Goal: Information Seeking & Learning: Learn about a topic

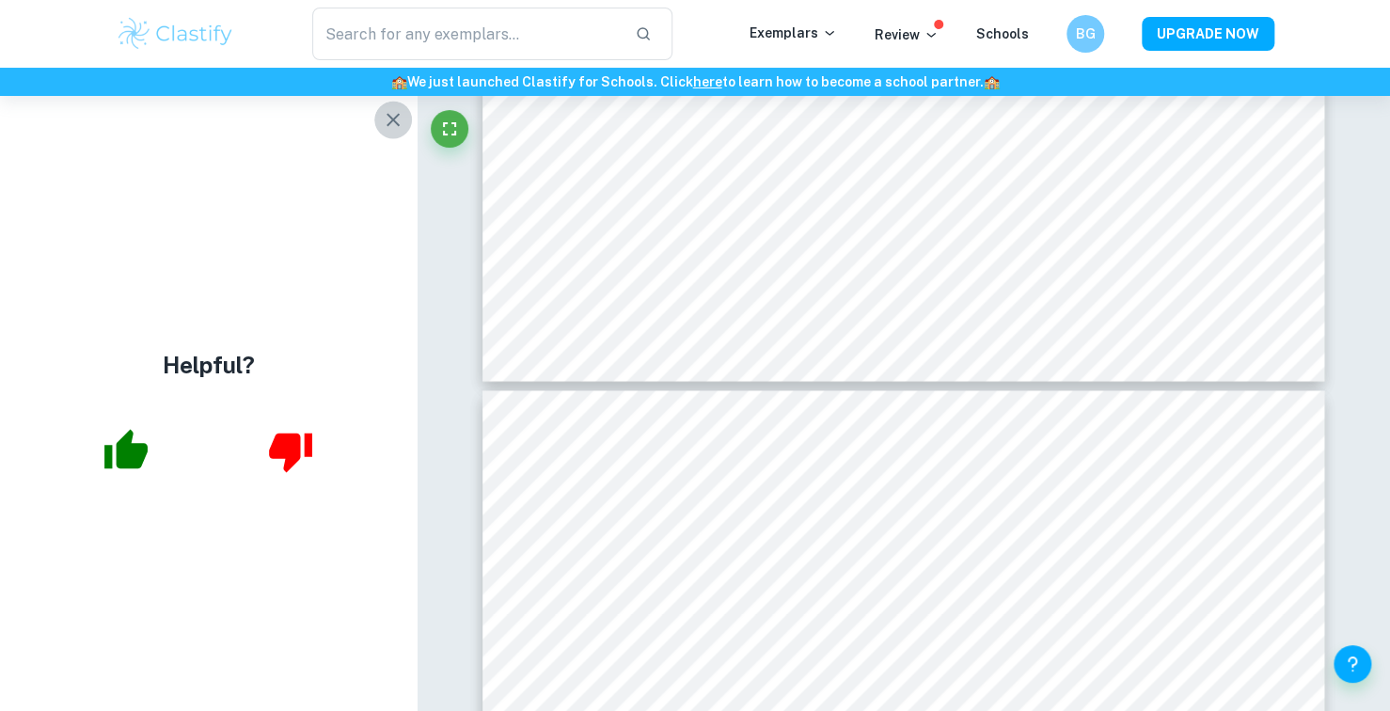
click at [397, 109] on icon "button" at bounding box center [393, 119] width 23 height 23
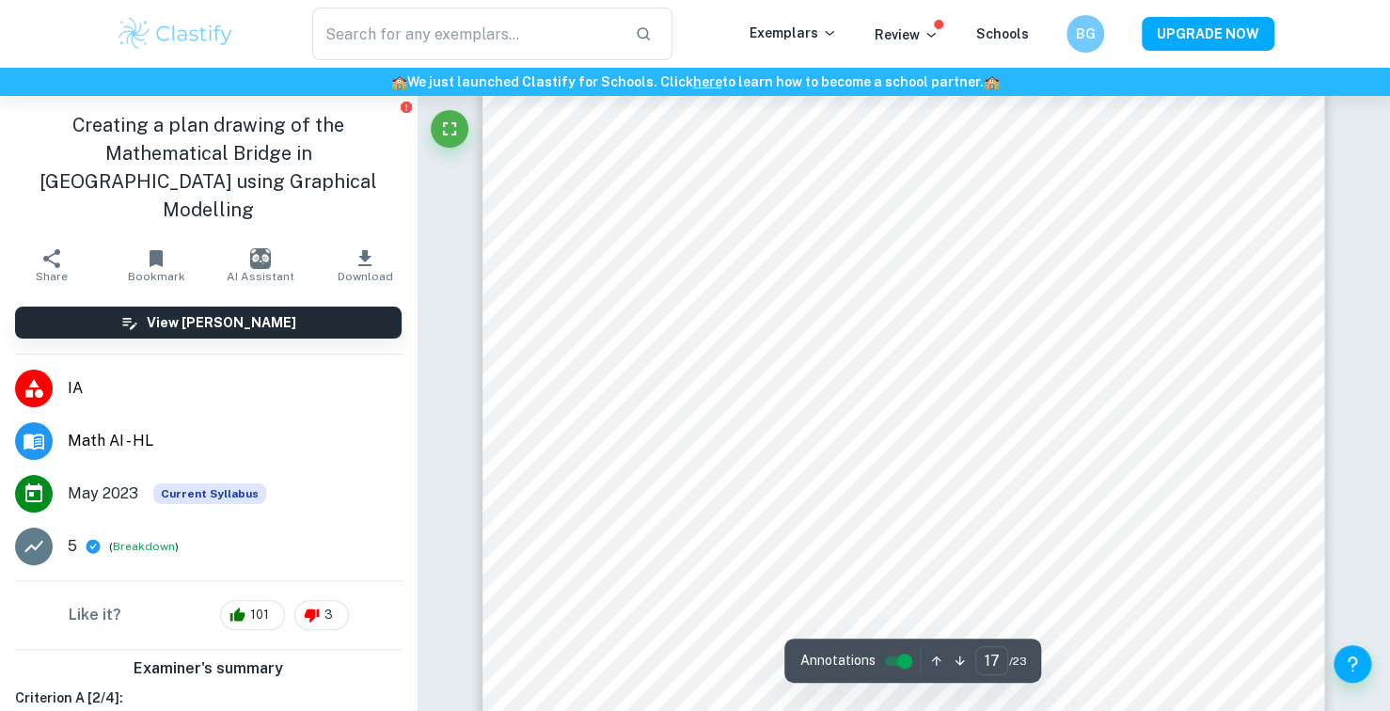
scroll to position [19247, 0]
type input "10"
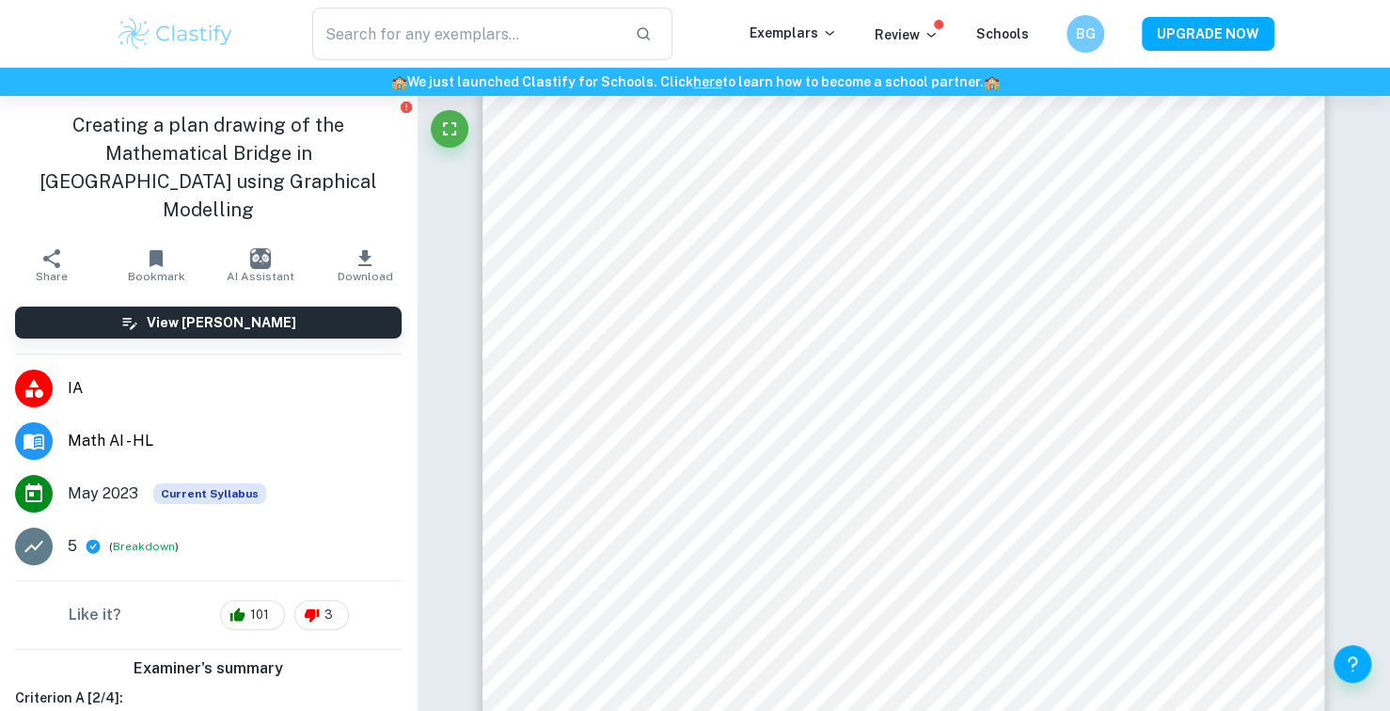
click at [166, 31] on img at bounding box center [175, 34] width 119 height 38
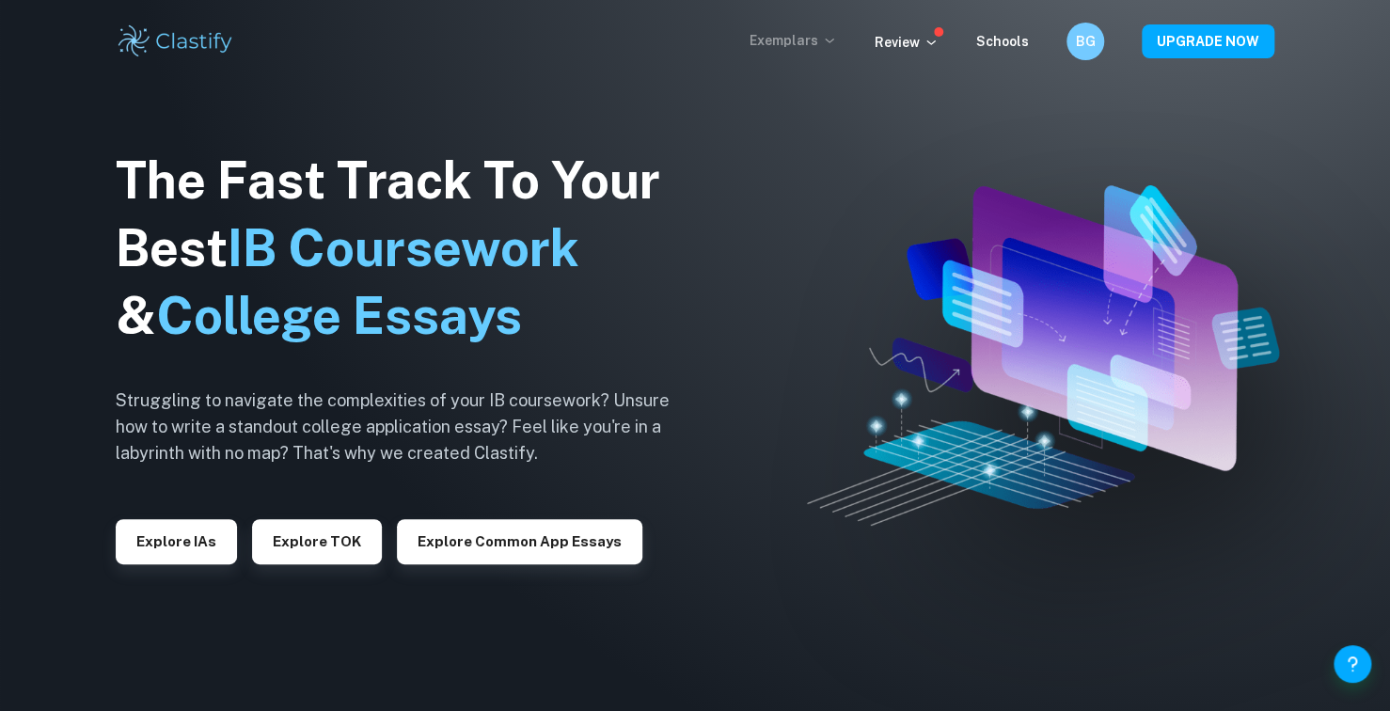
click at [768, 48] on p "Exemplars" at bounding box center [793, 40] width 87 height 21
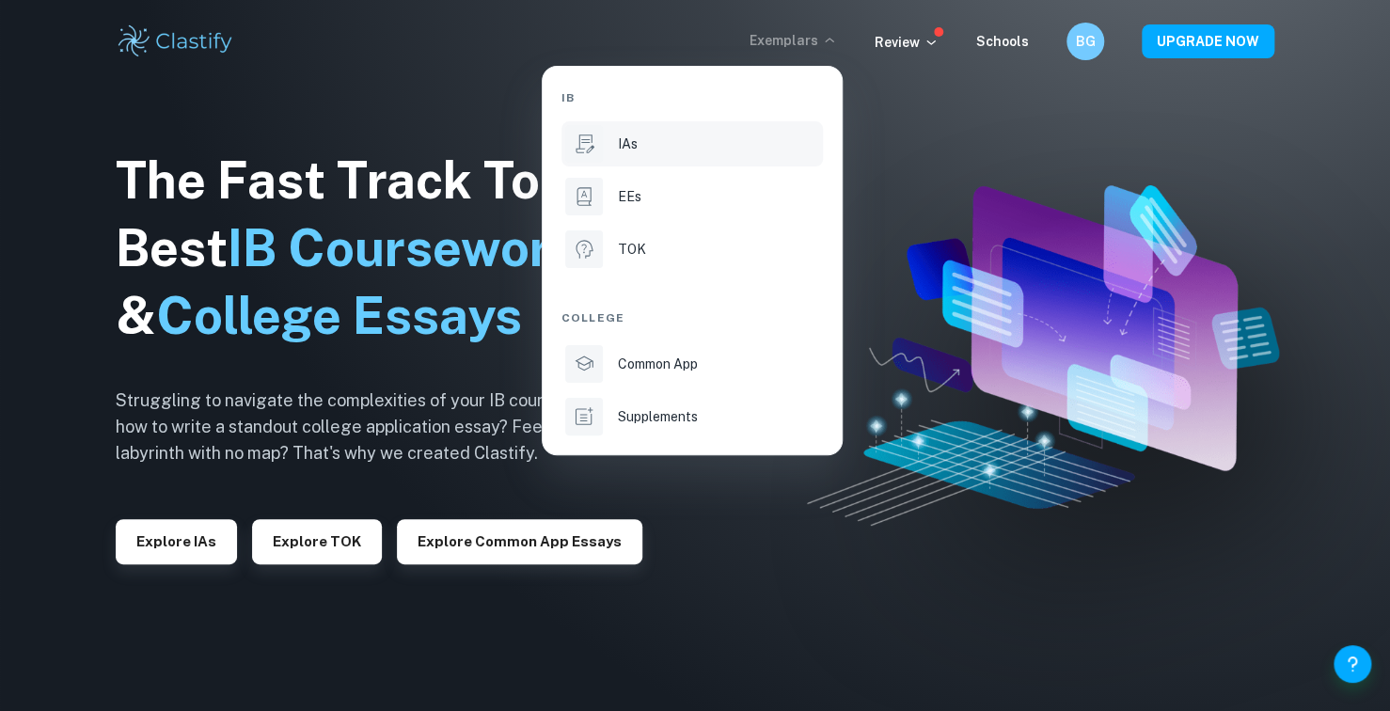
click at [696, 135] on div "IAs" at bounding box center [718, 144] width 201 height 21
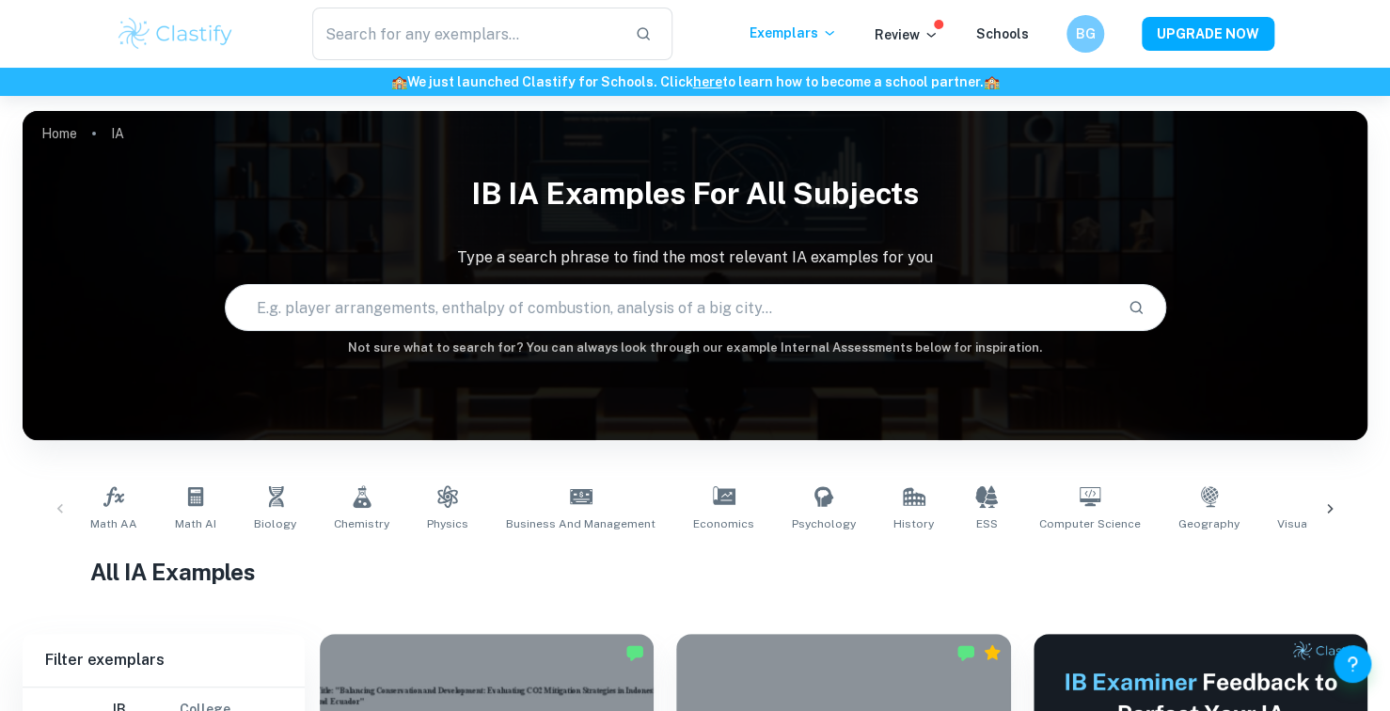
scroll to position [658, 0]
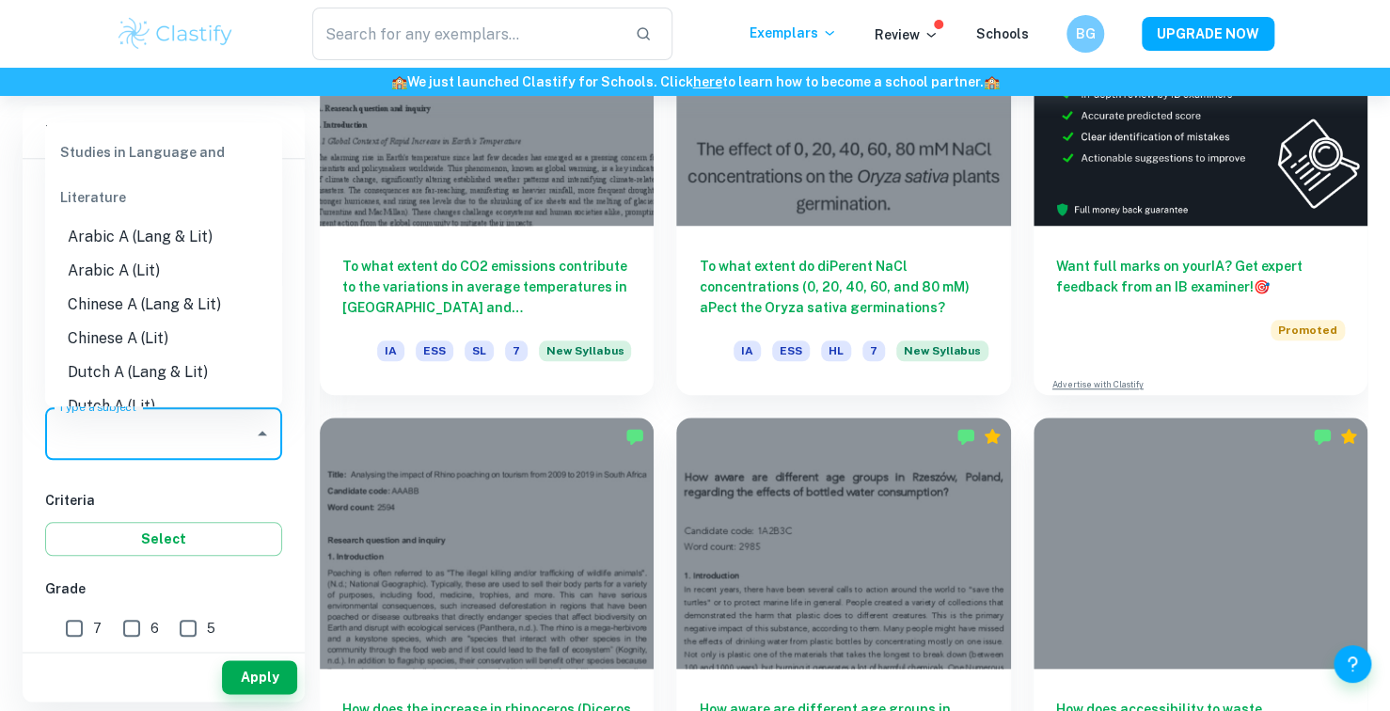
click at [207, 445] on input "Type a subject" at bounding box center [150, 434] width 192 height 36
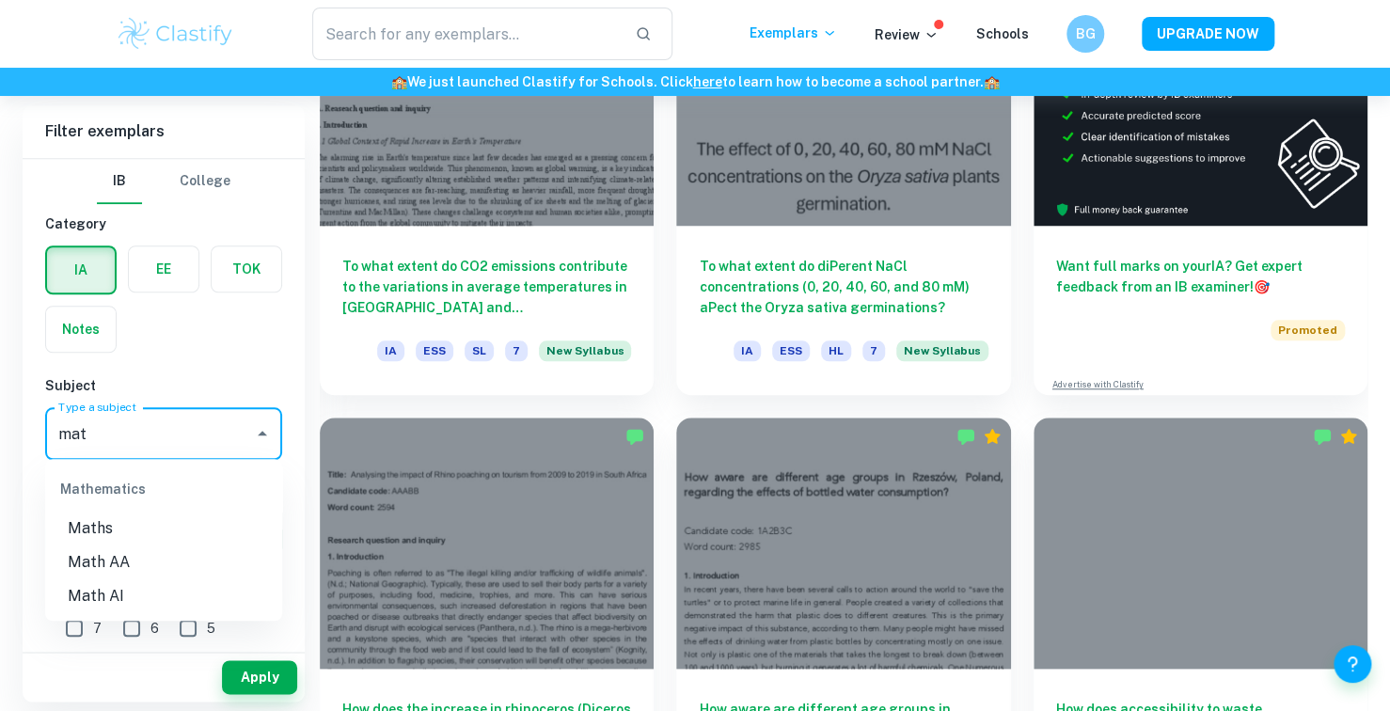
click at [113, 591] on li "Math AI" at bounding box center [163, 596] width 237 height 34
type input "Math AI"
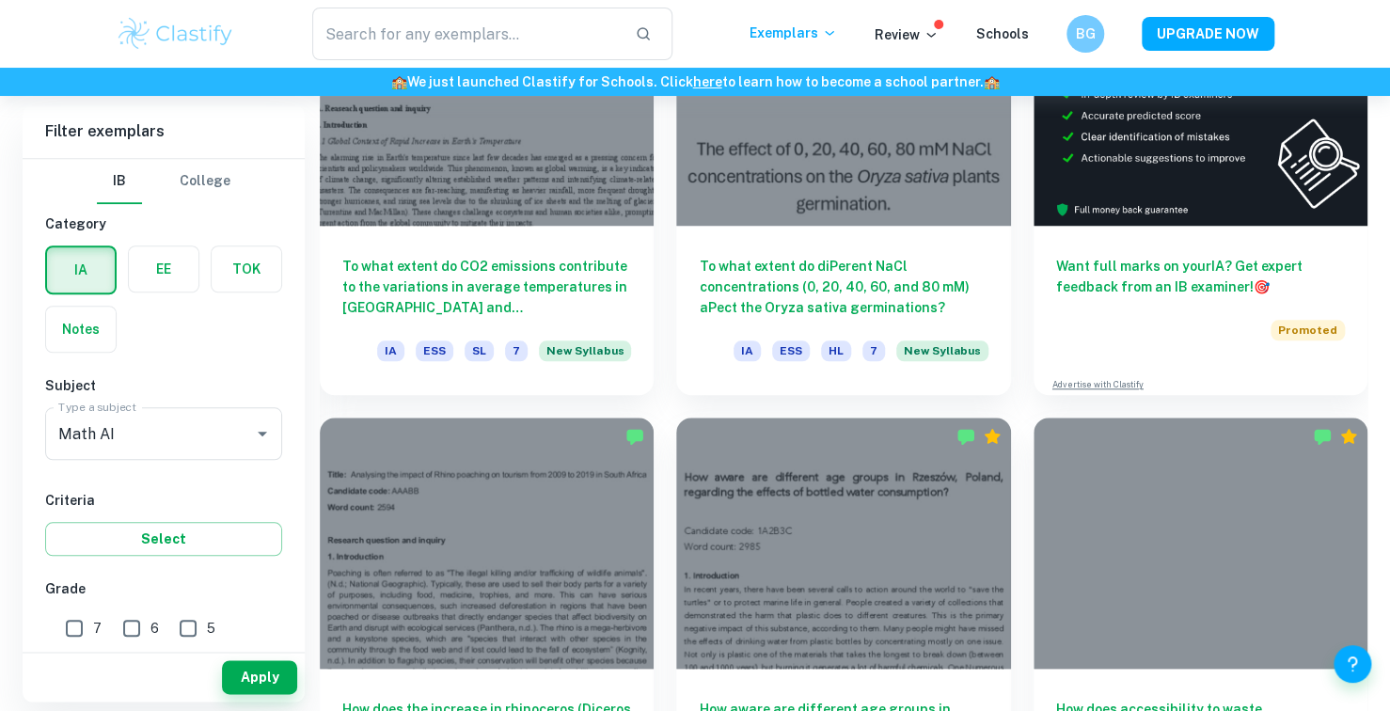
click at [246, 657] on div "Apply" at bounding box center [164, 677] width 282 height 49
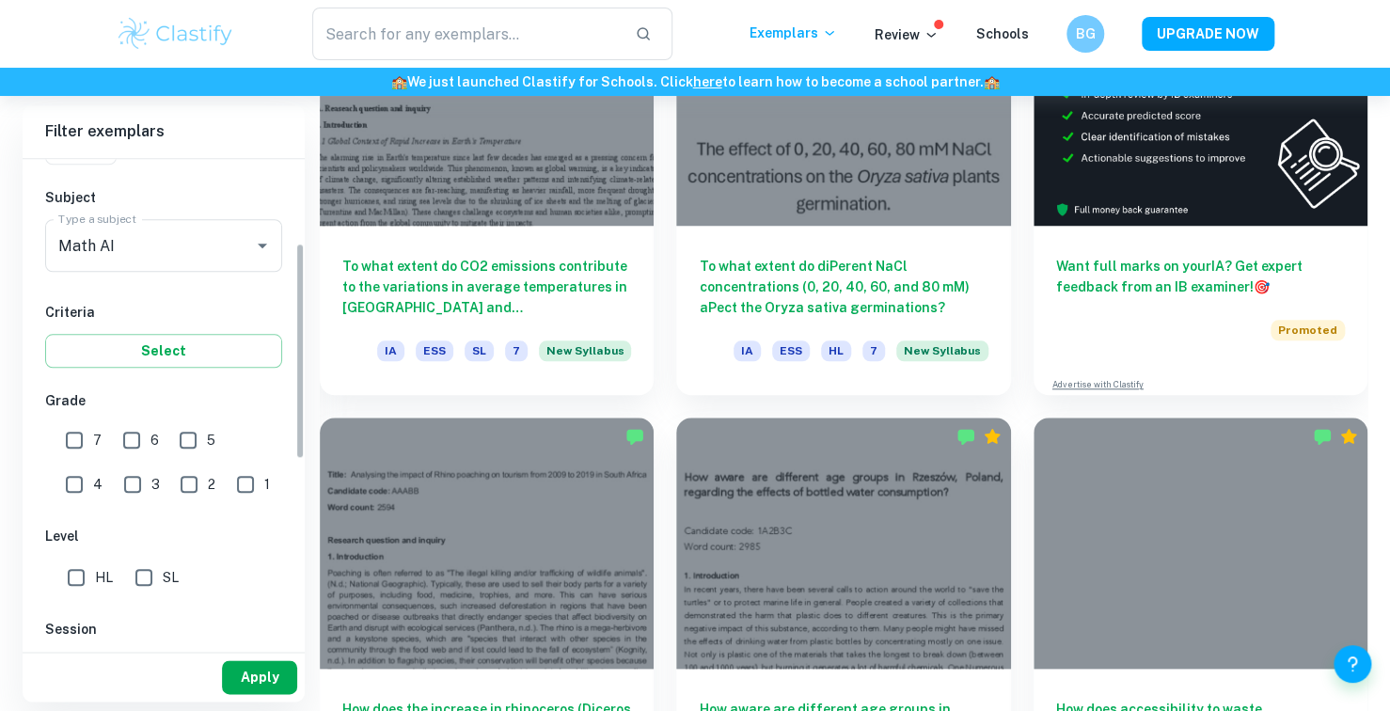
click at [238, 682] on button "Apply" at bounding box center [259, 677] width 75 height 34
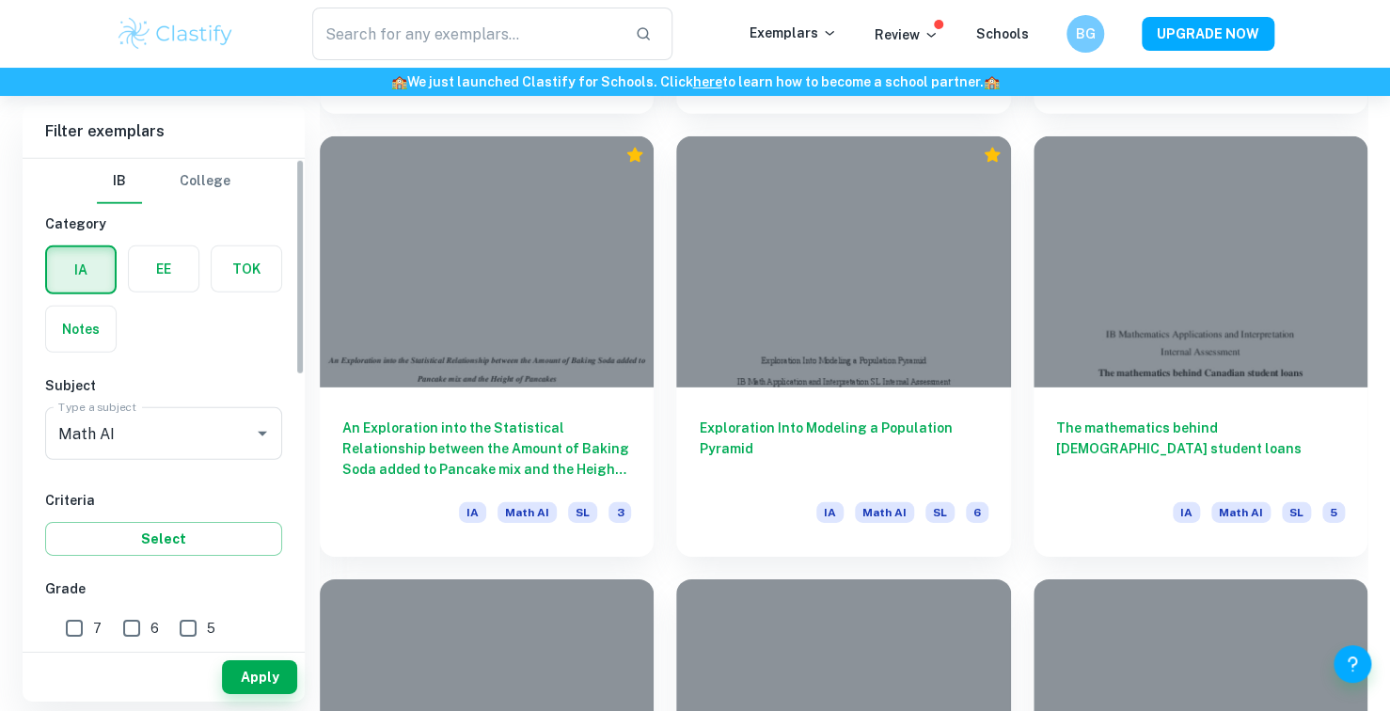
scroll to position [376, 0]
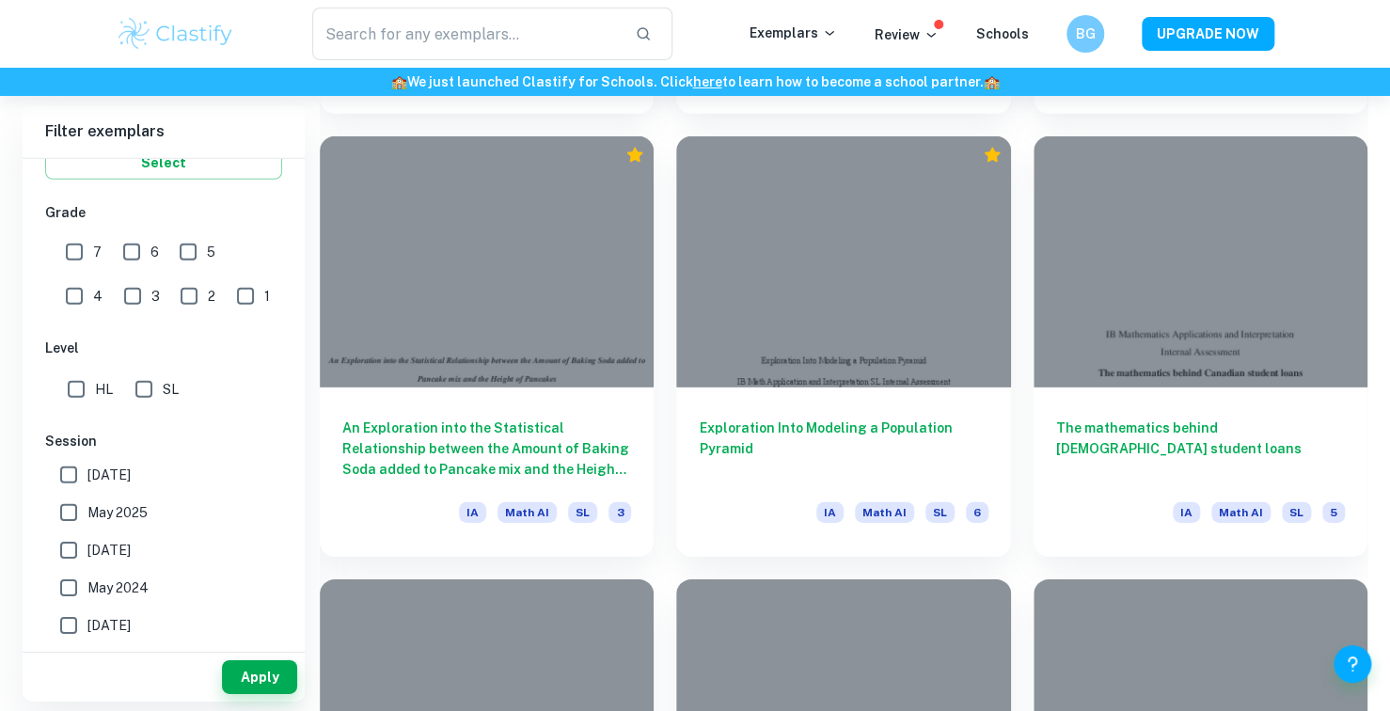
click at [85, 411] on div "IB College Category IA EE TOK Notes Subject Type a subject Math AI Type a subje…" at bounding box center [164, 326] width 282 height 1087
click at [87, 381] on input "HL" at bounding box center [76, 390] width 38 height 38
checkbox input "true"
click at [244, 671] on button "Apply" at bounding box center [259, 677] width 75 height 34
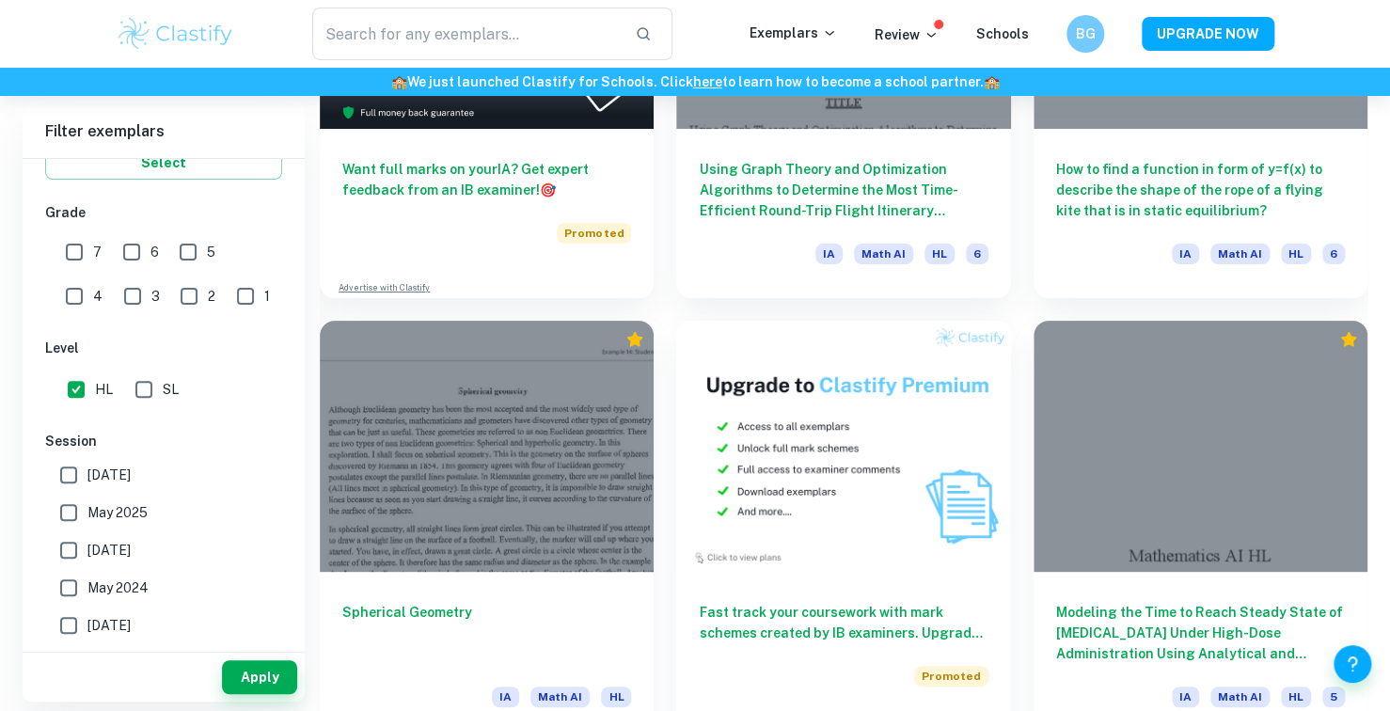
scroll to position [10962, 0]
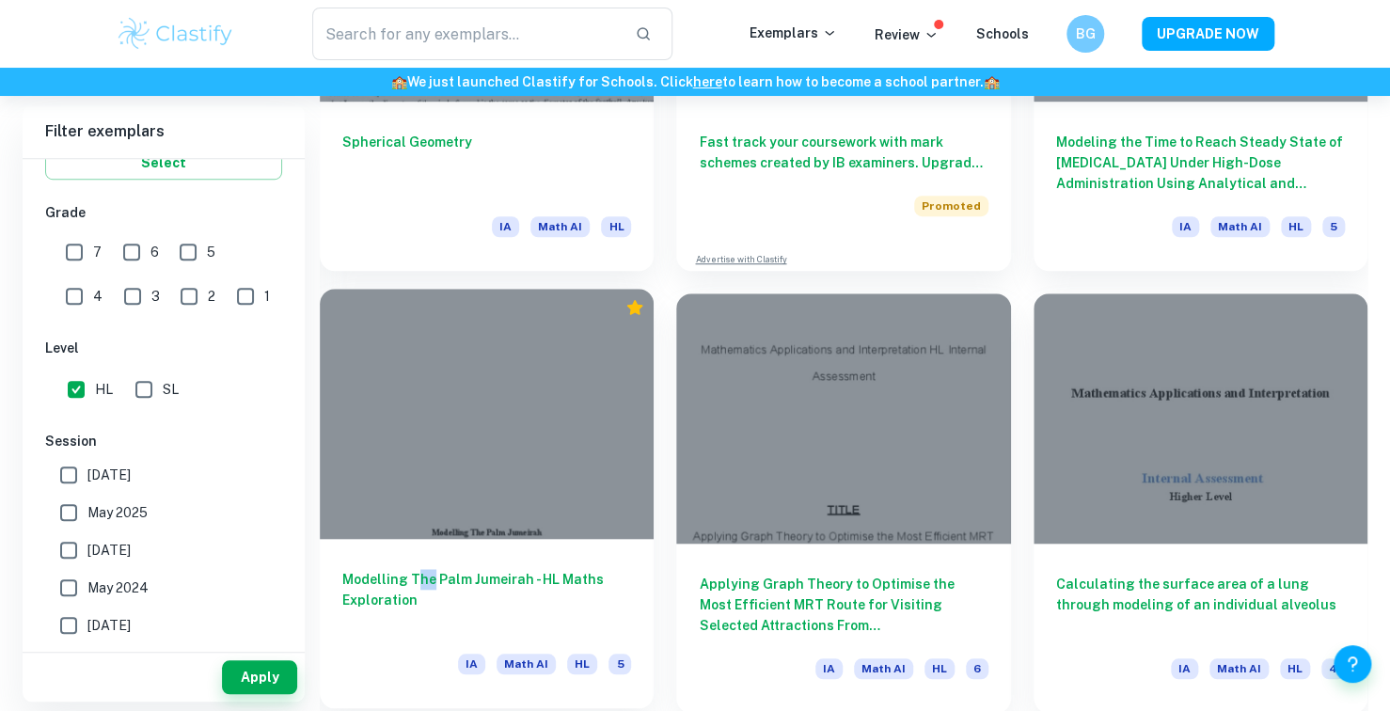
drag, startPoint x: 413, startPoint y: 573, endPoint x: 430, endPoint y: 580, distance: 18.5
drag, startPoint x: 407, startPoint y: 577, endPoint x: 524, endPoint y: 580, distance: 116.7
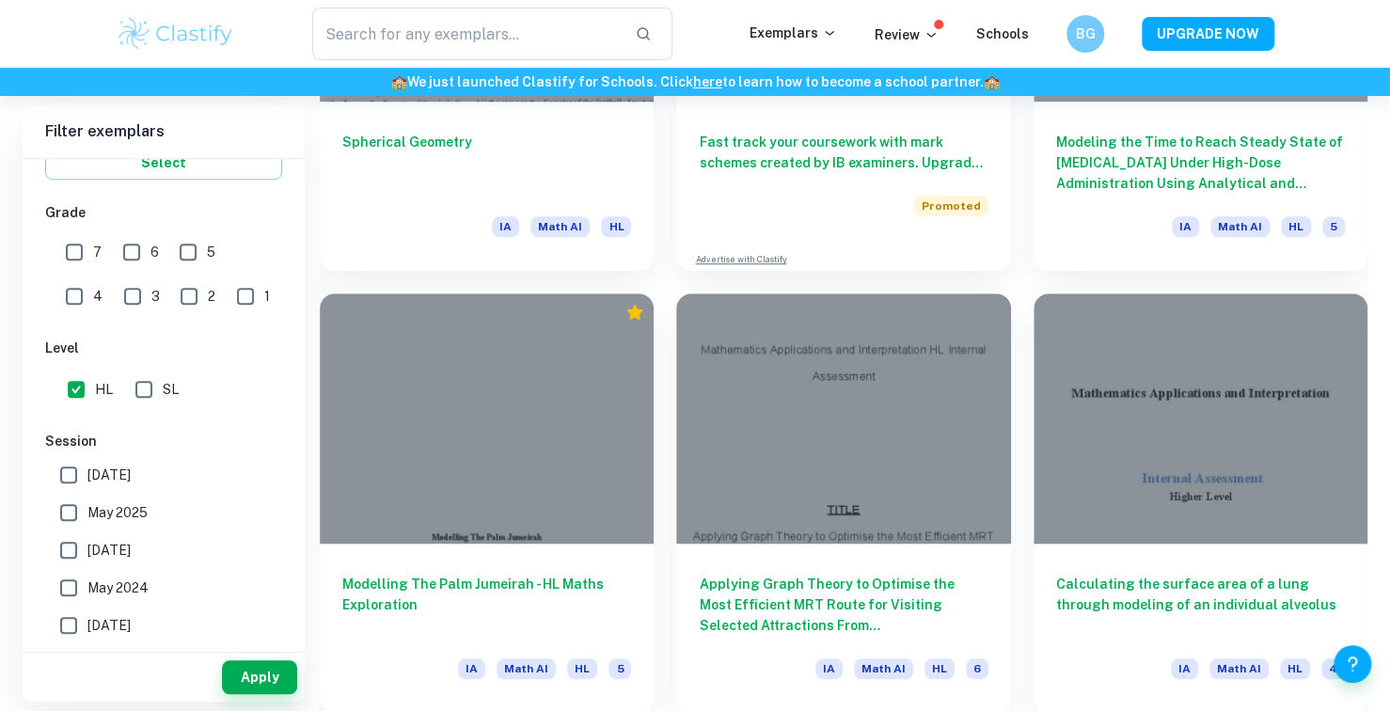
click at [325, 279] on div "Modelling The Palm Jumeirah - HL Maths Exploration IA Math AI HL 5" at bounding box center [475, 492] width 357 height 442
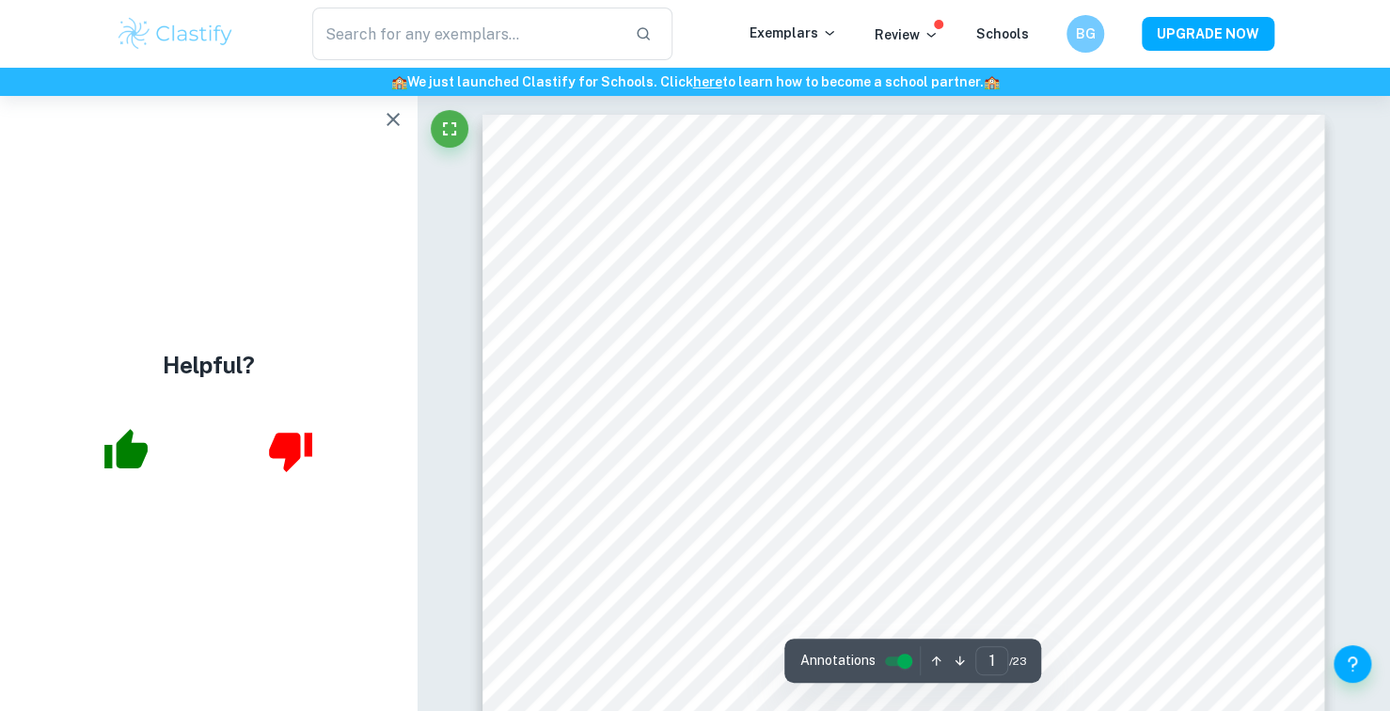
scroll to position [564, 0]
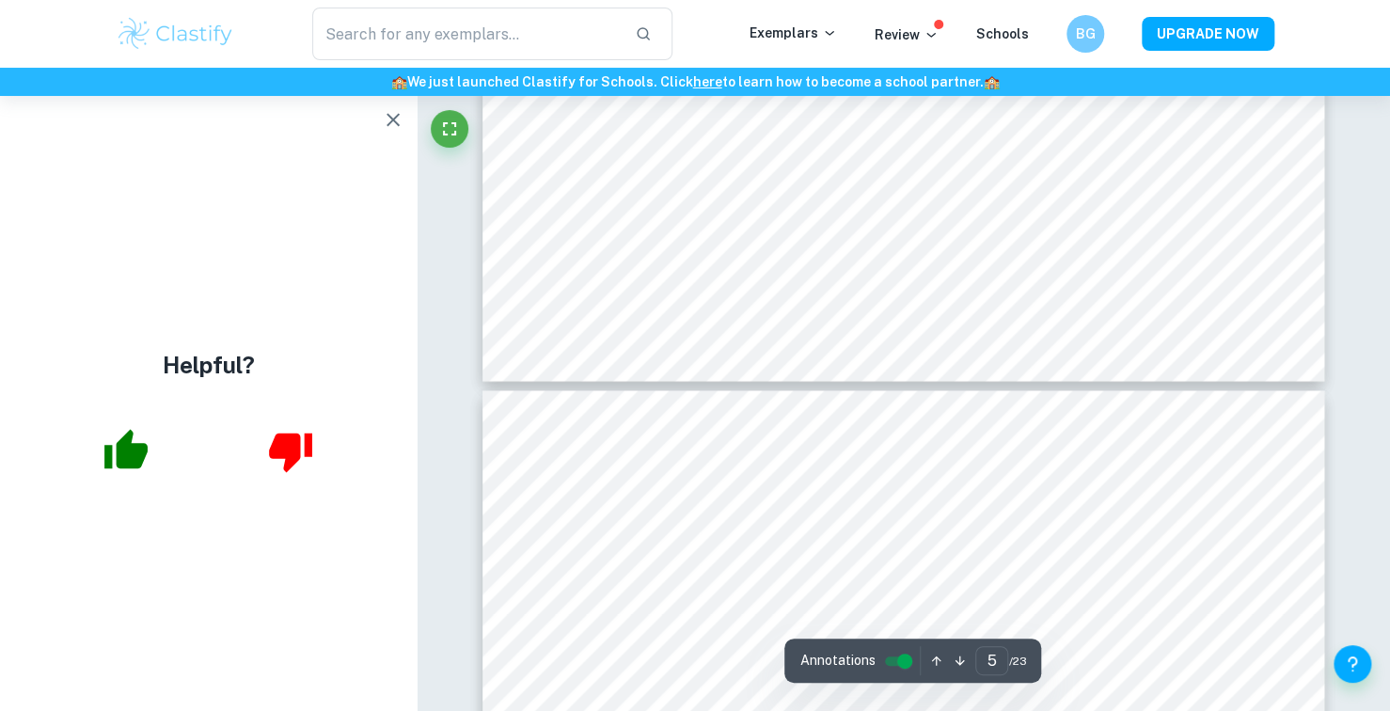
scroll to position [4985, 0]
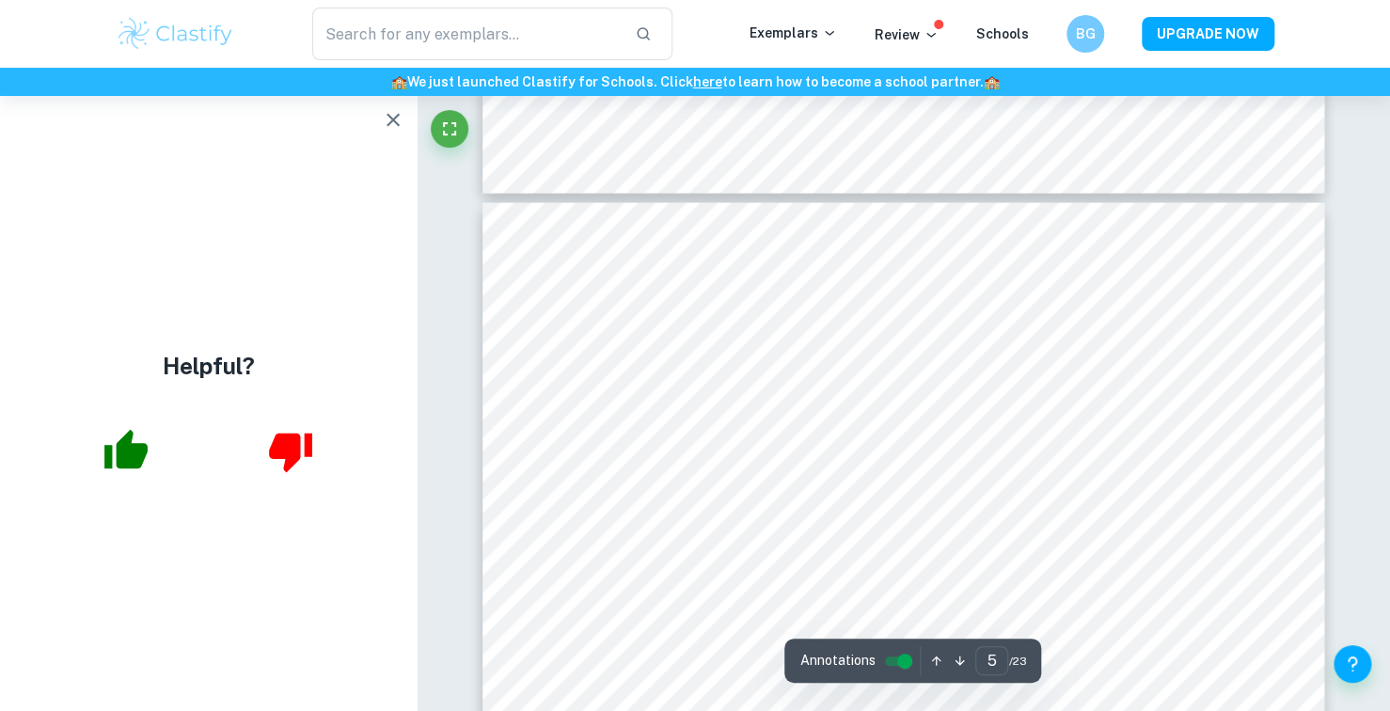
click at [385, 113] on icon "button" at bounding box center [393, 119] width 23 height 23
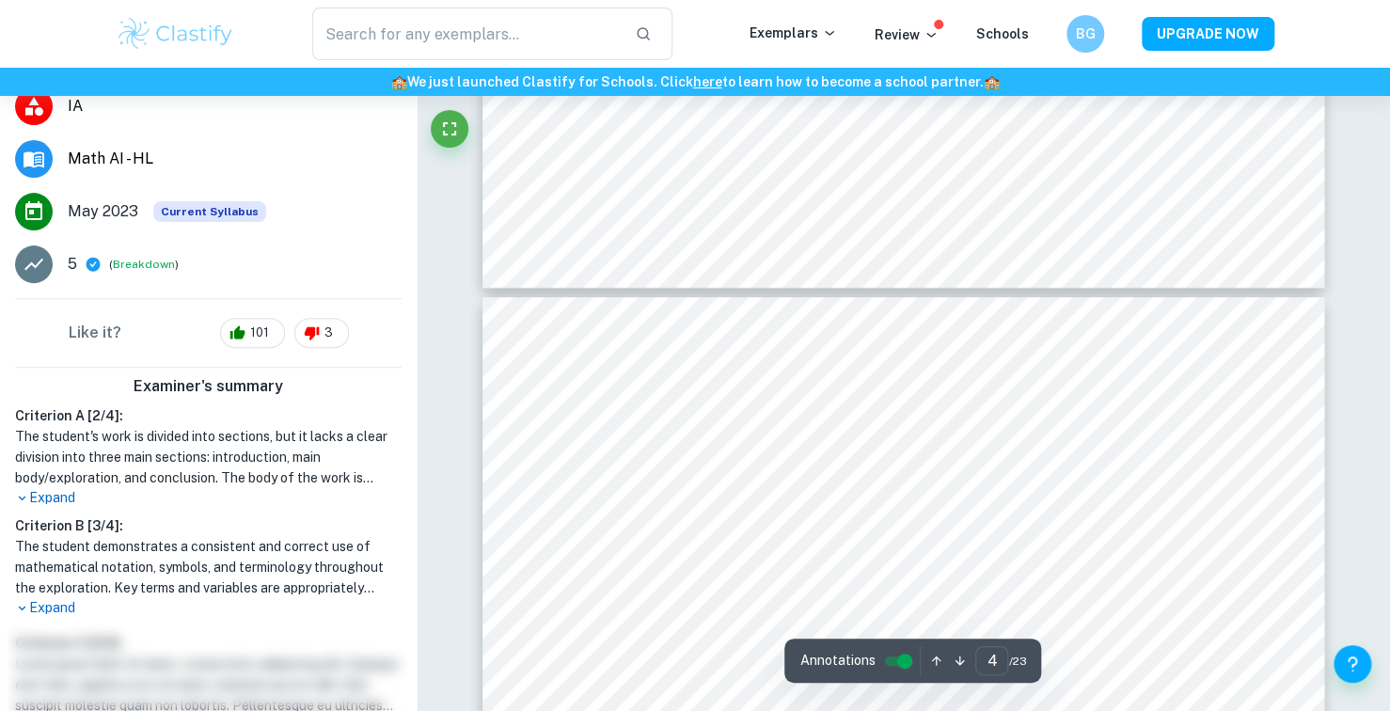
scroll to position [3702, 0]
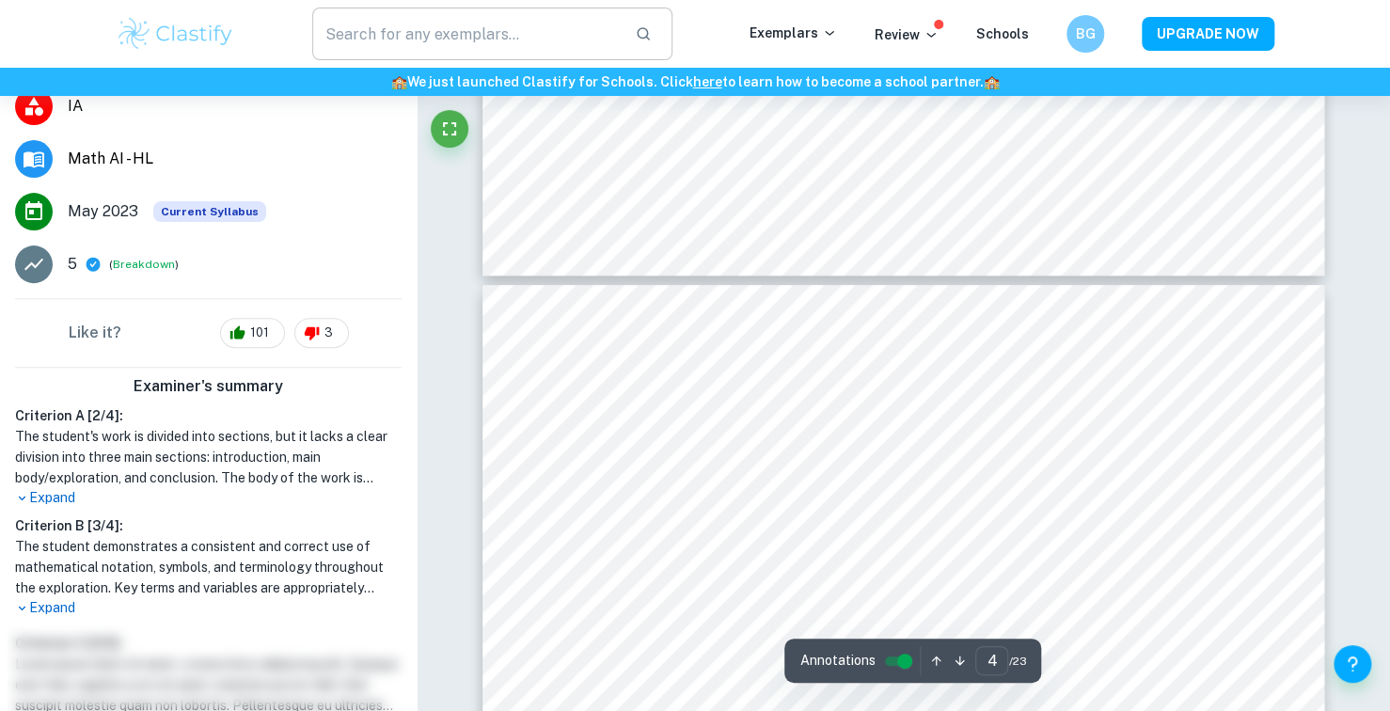
type input "3"
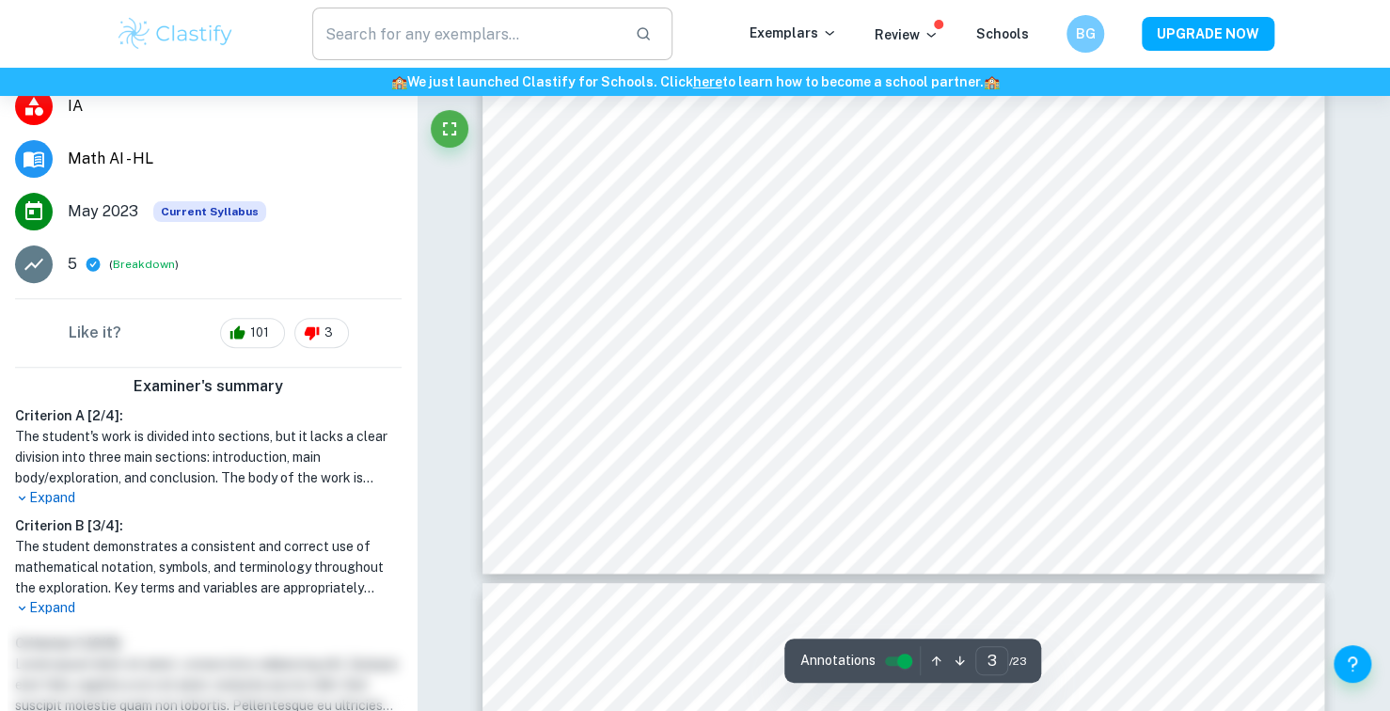
scroll to position [3405, 0]
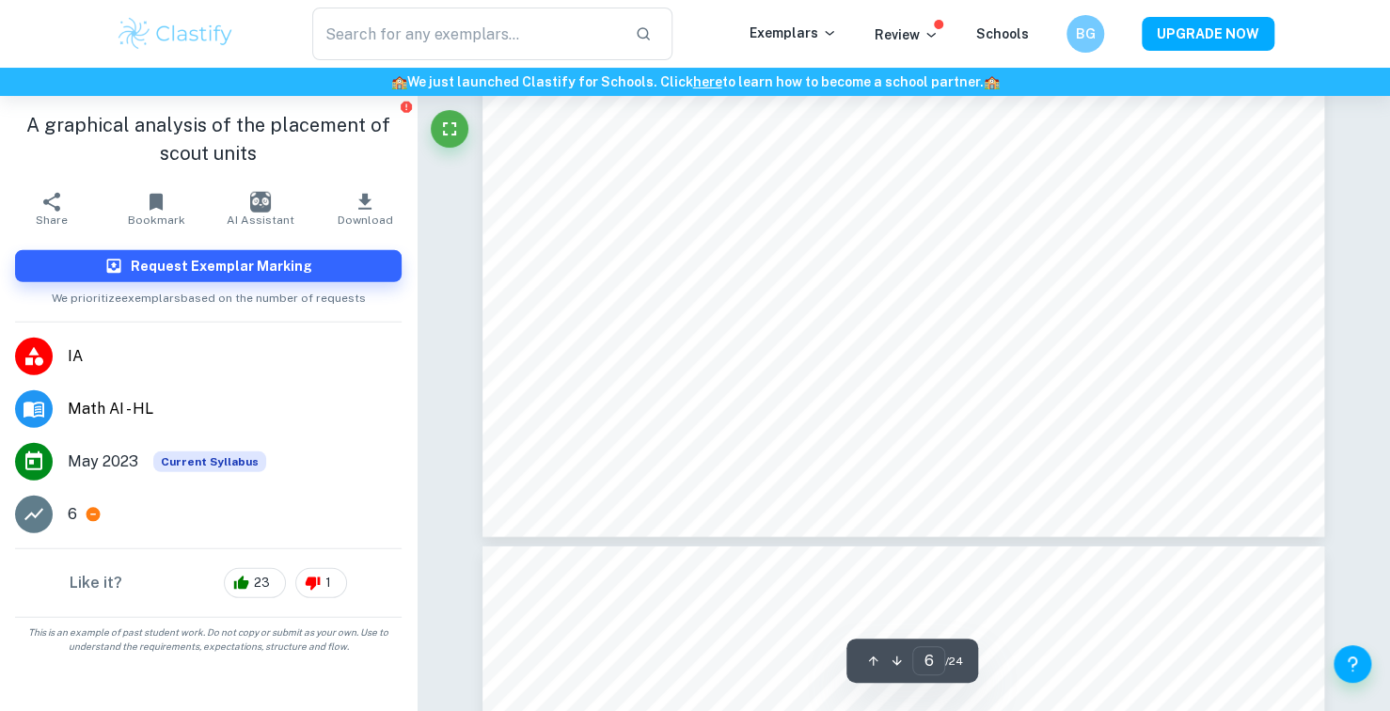
scroll to position [6490, 0]
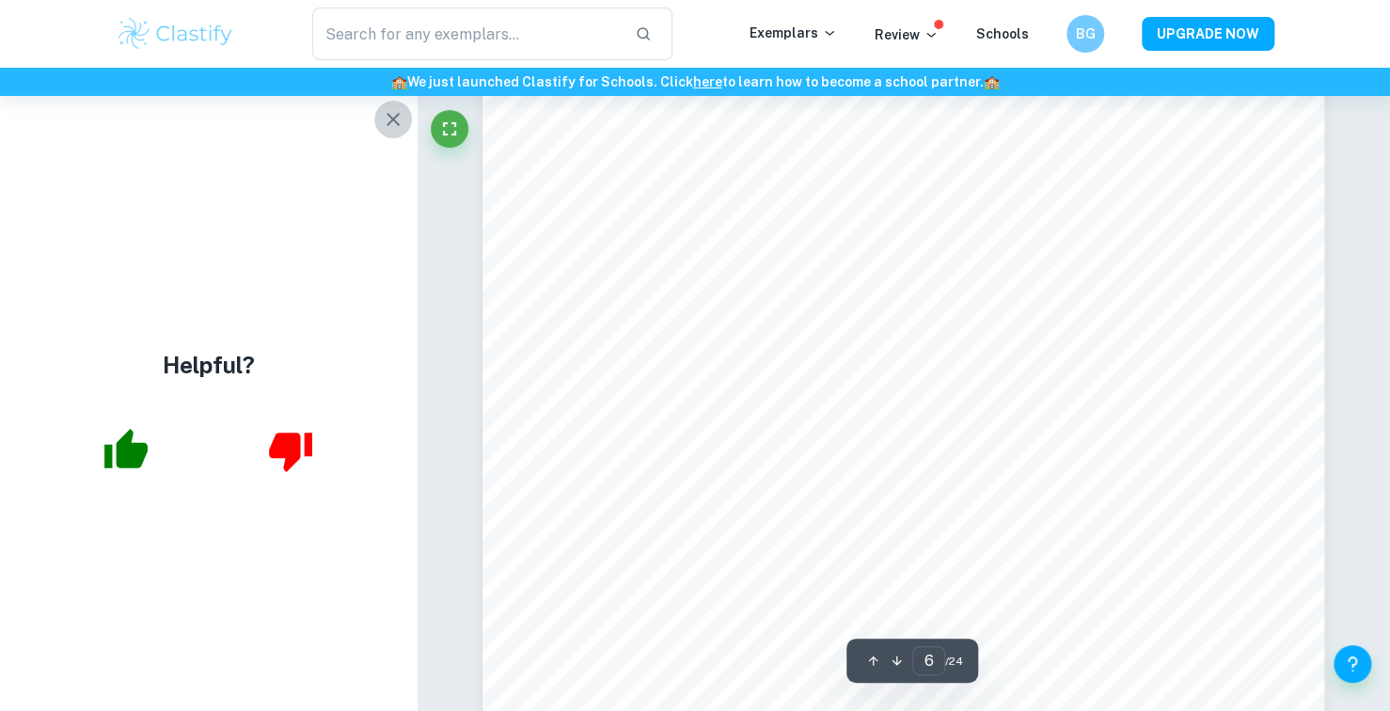
click at [399, 121] on icon "button" at bounding box center [393, 119] width 23 height 23
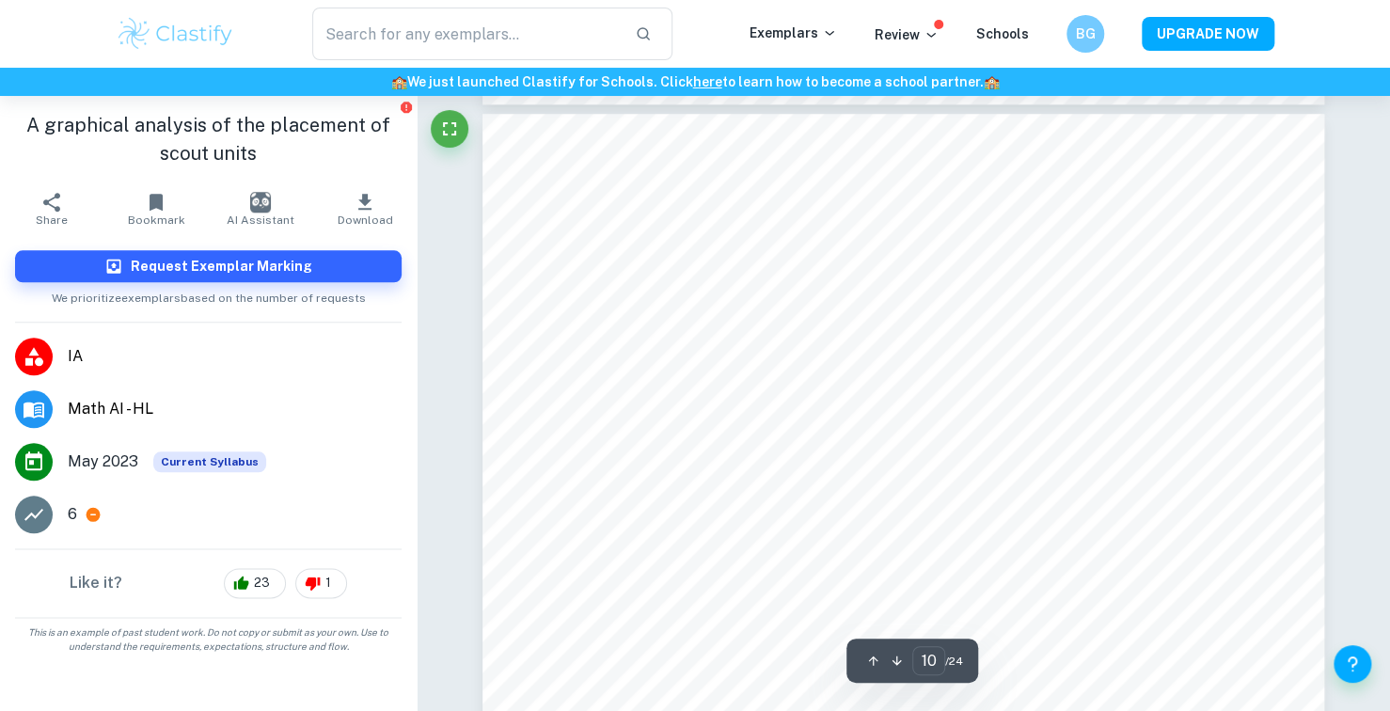
scroll to position [11288, 0]
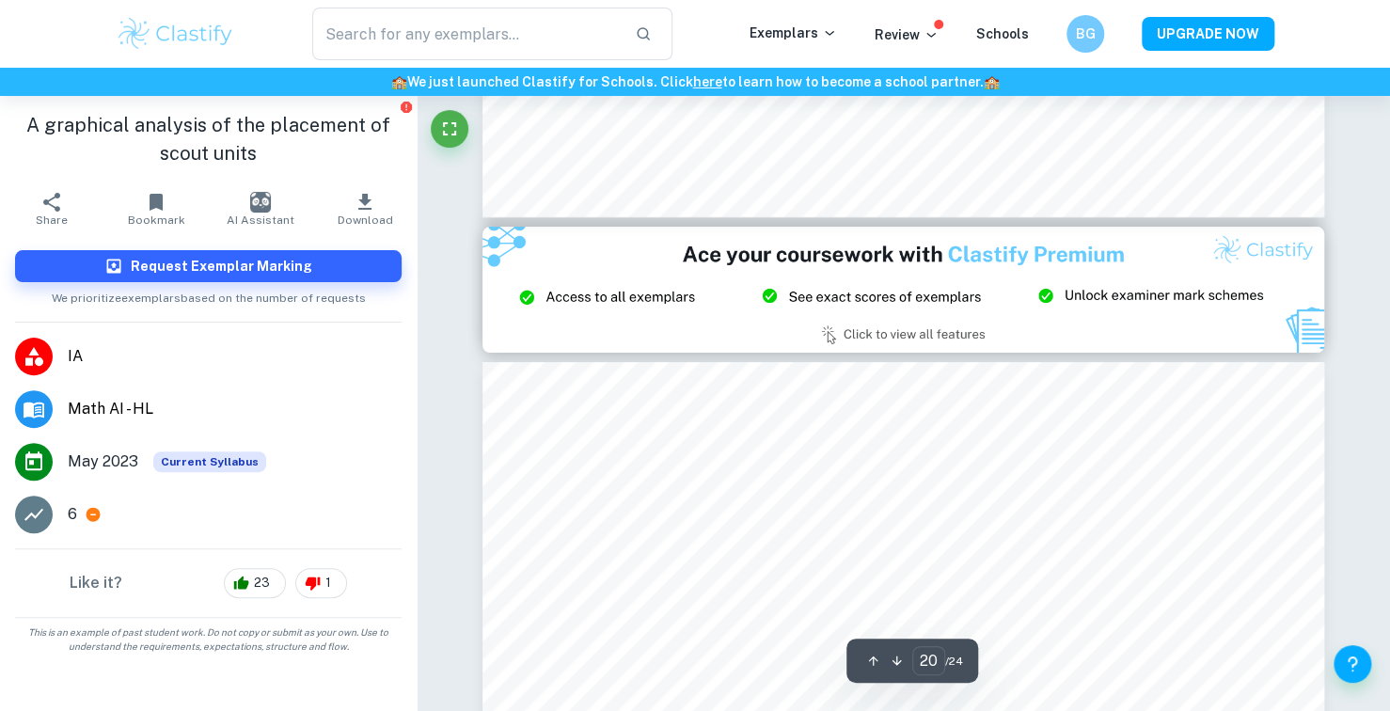
type input "21"
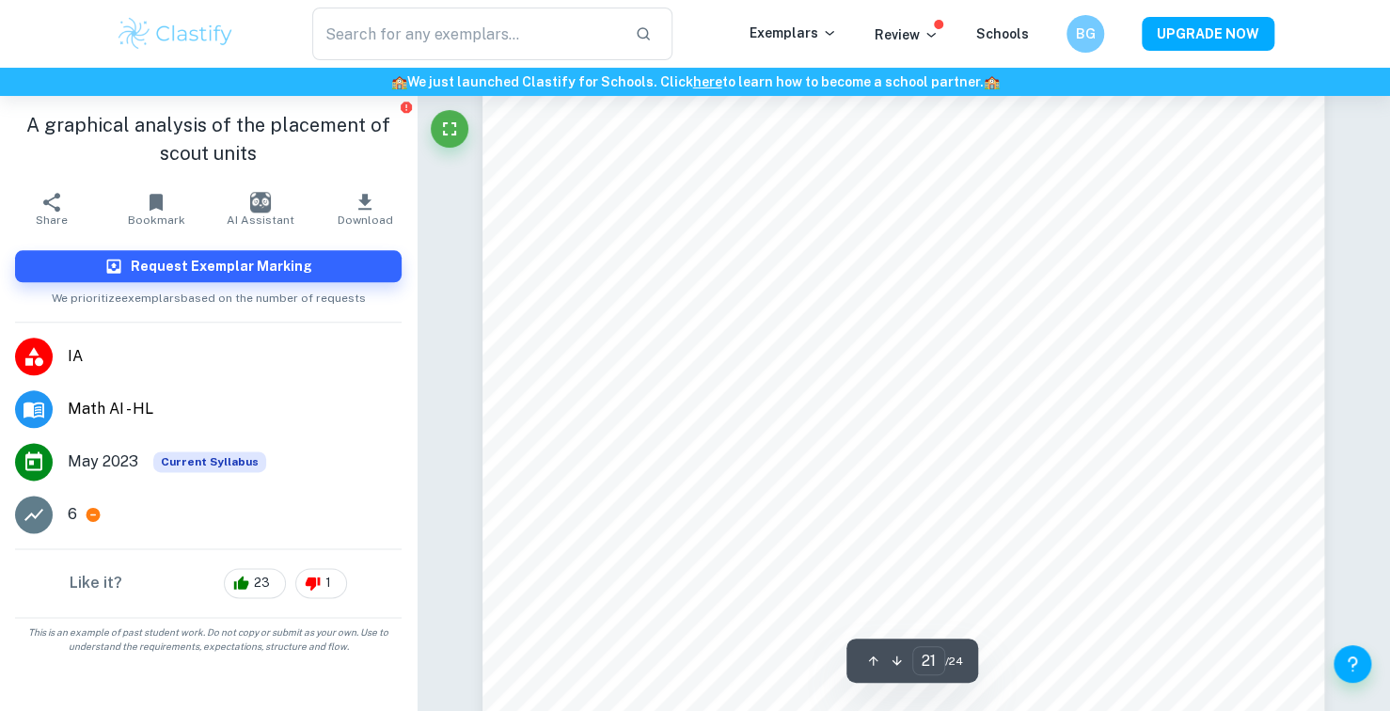
scroll to position [24994, 0]
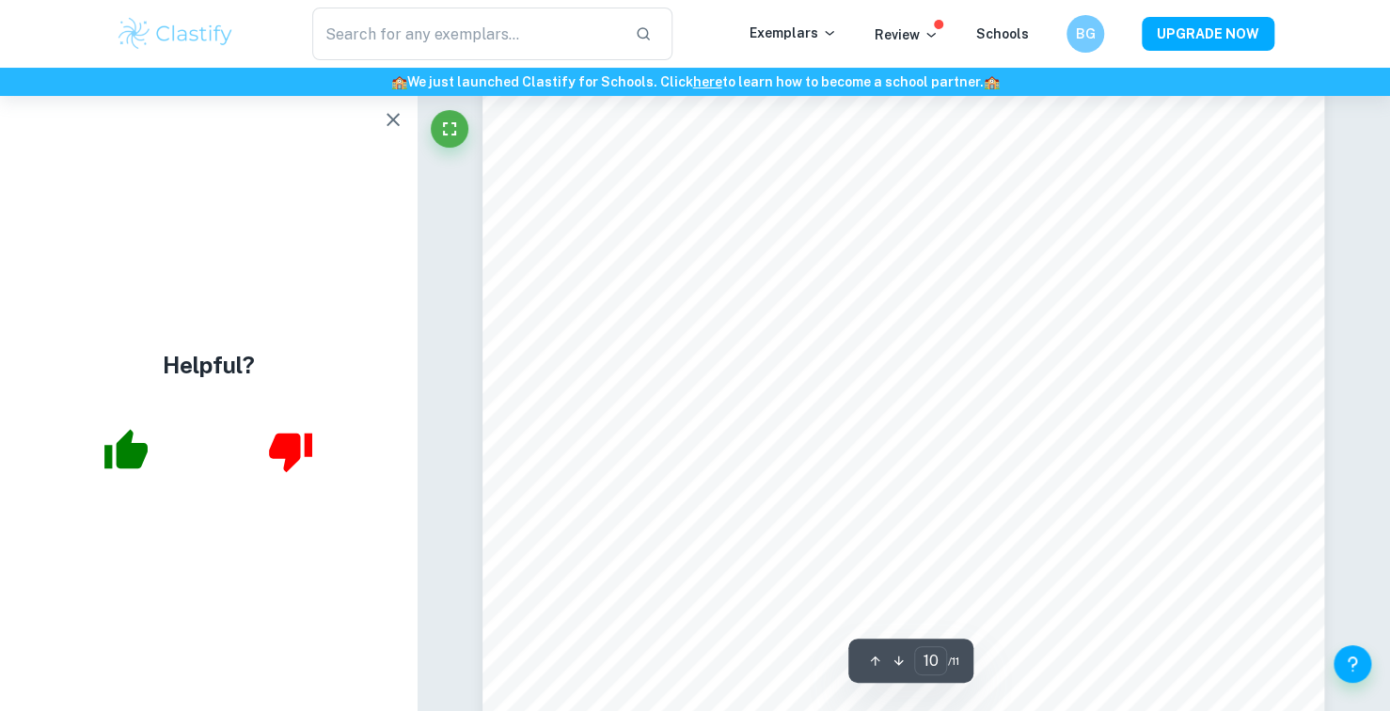
scroll to position [11523, 0]
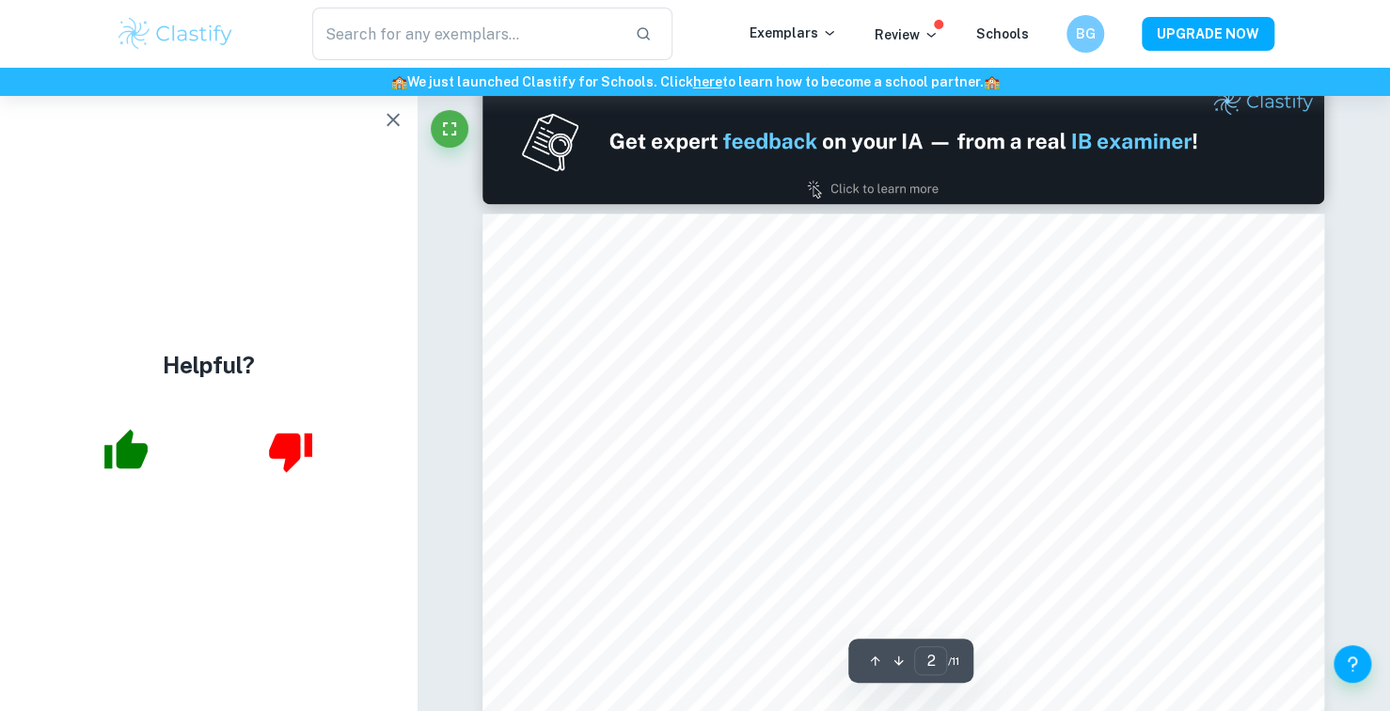
type input "1"
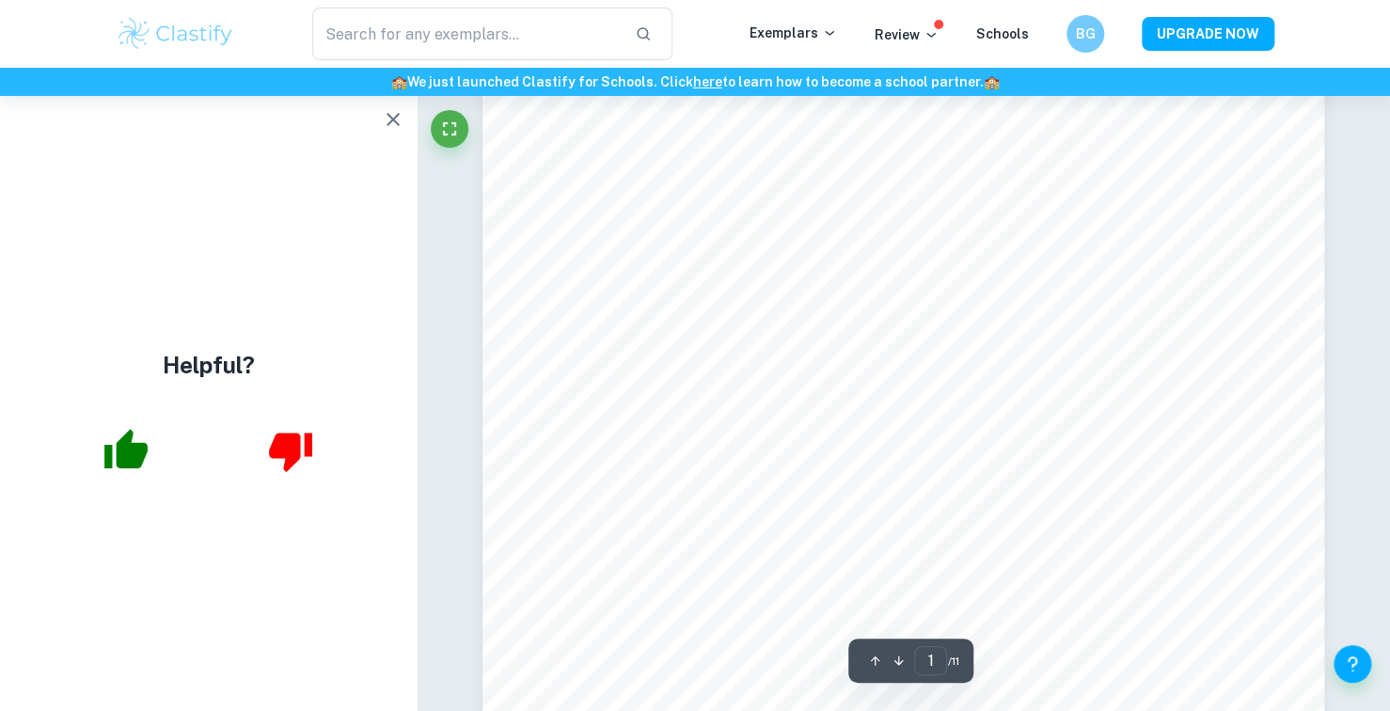
scroll to position [0, 0]
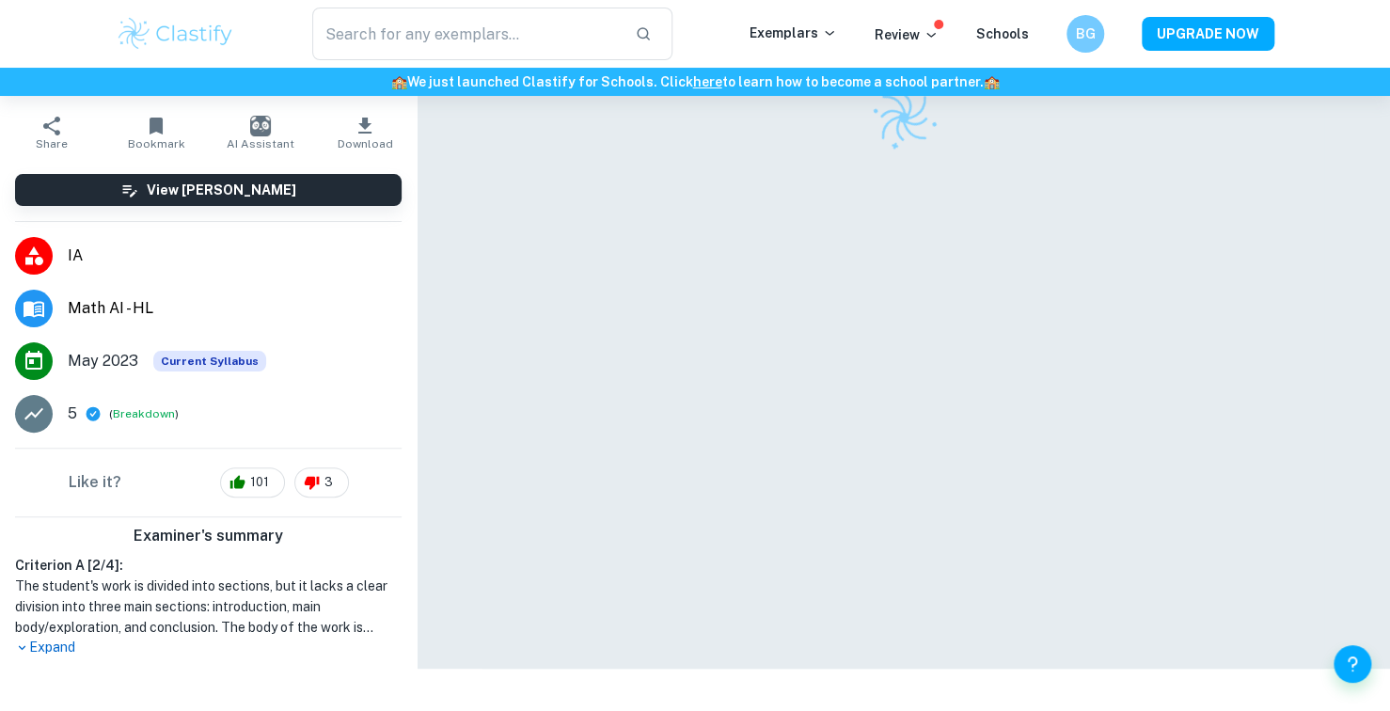
scroll to position [92, 0]
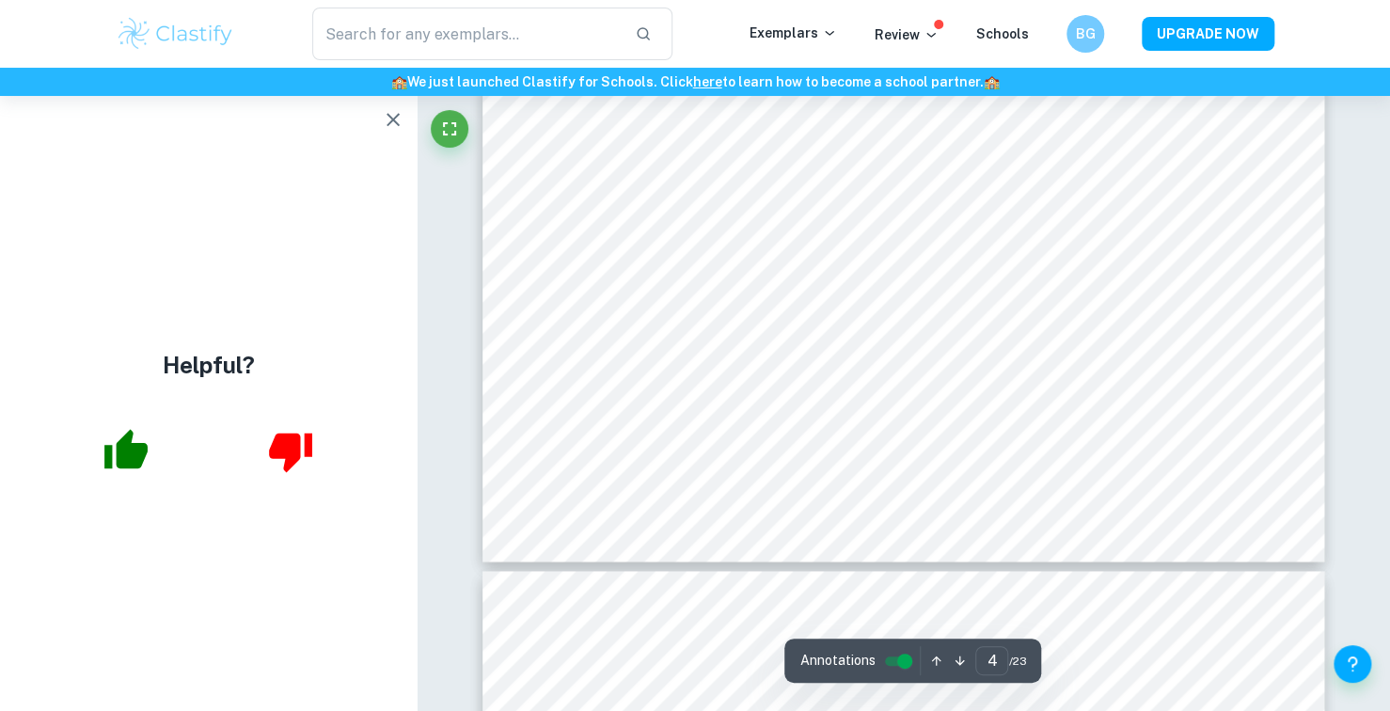
scroll to position [4616, 0]
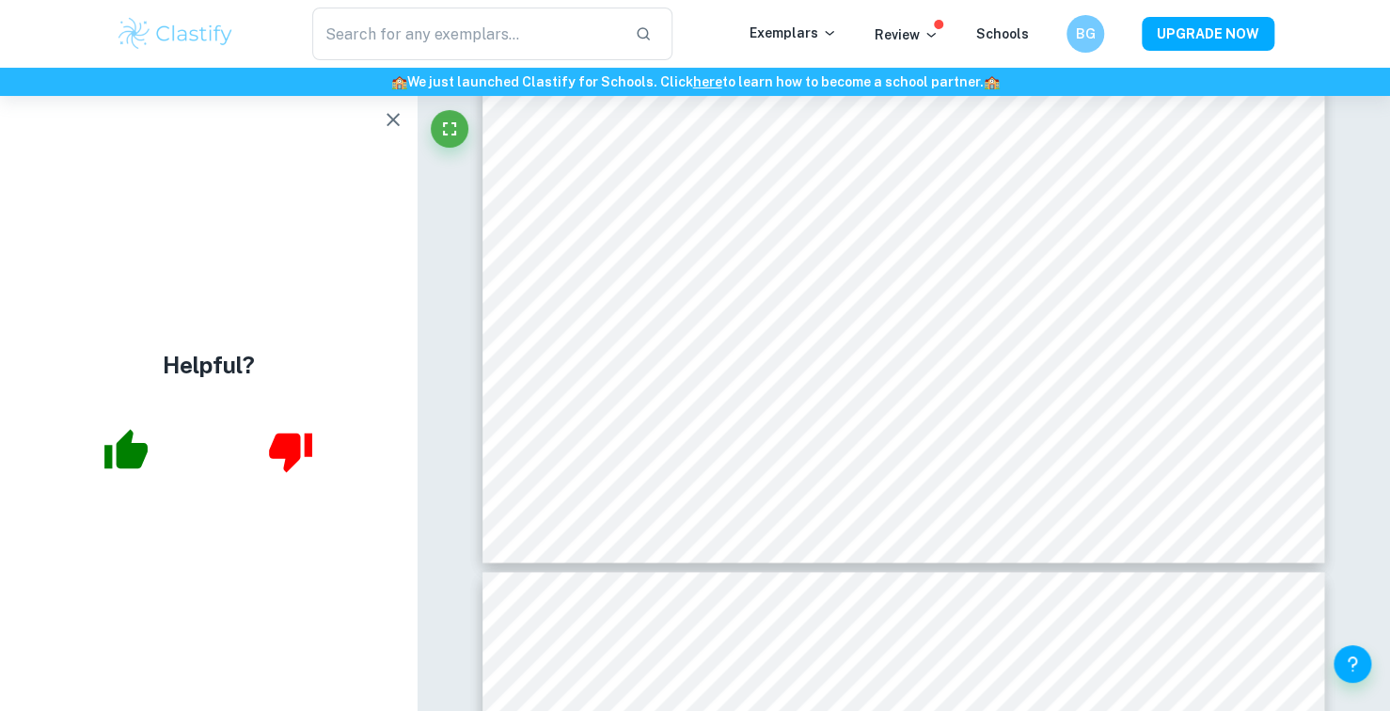
type input "5"
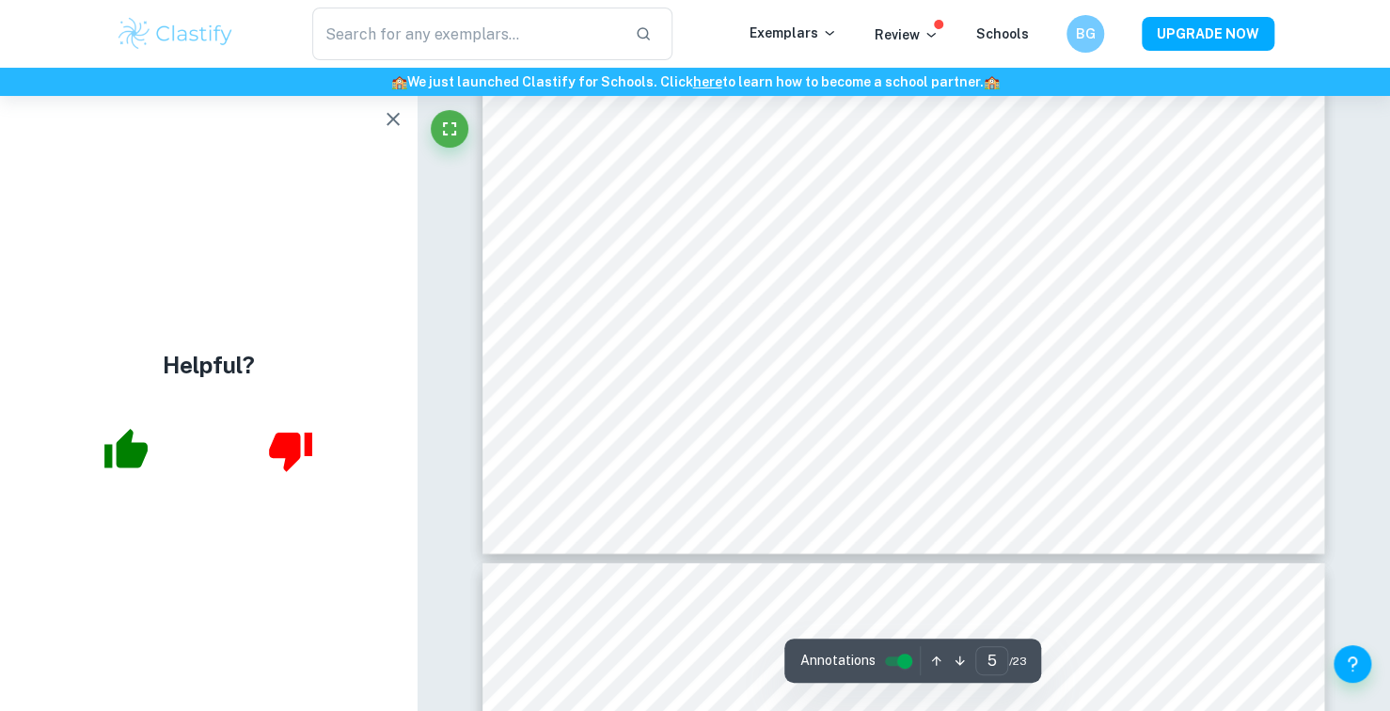
scroll to position [5826, 0]
